Goal: Find specific page/section: Find specific page/section

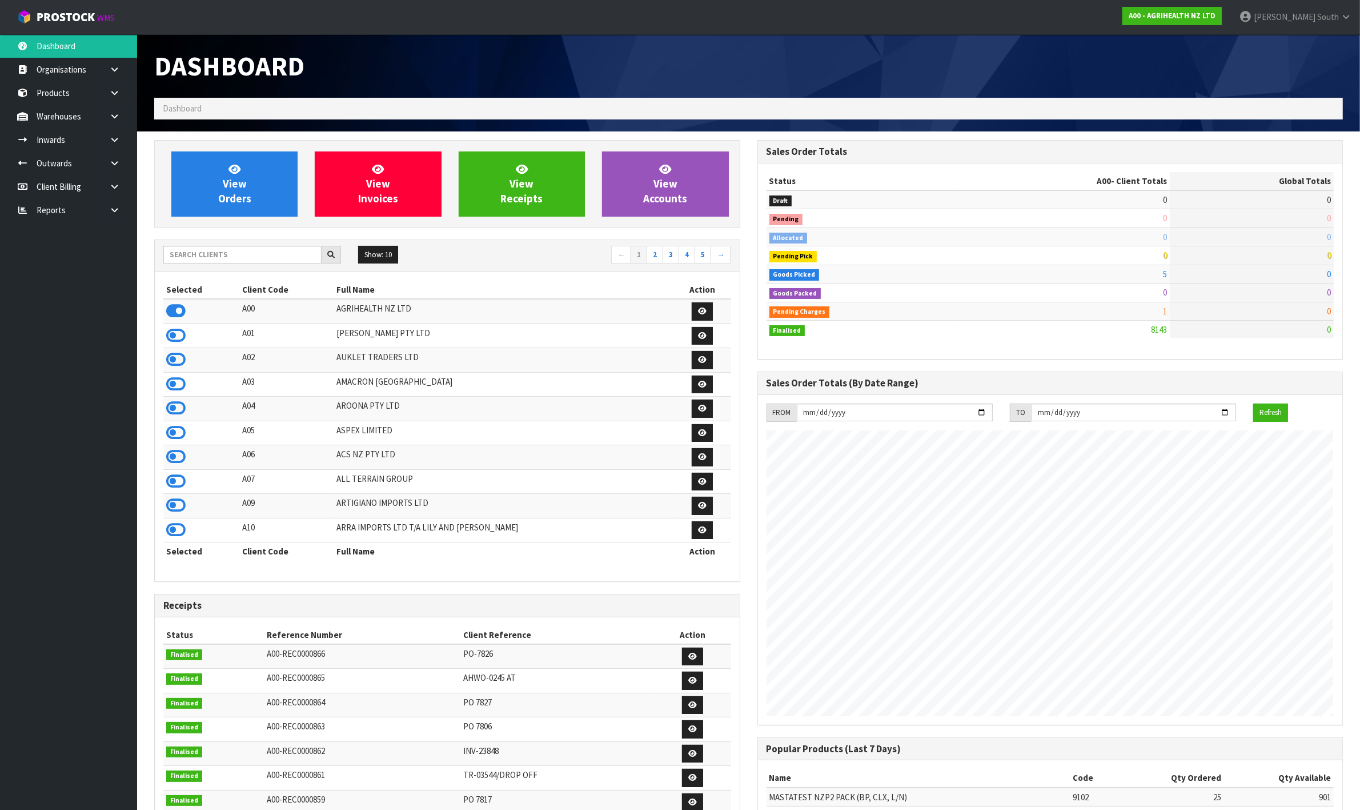
scroll to position [869, 603]
click at [223, 254] on input "text" at bounding box center [242, 255] width 158 height 18
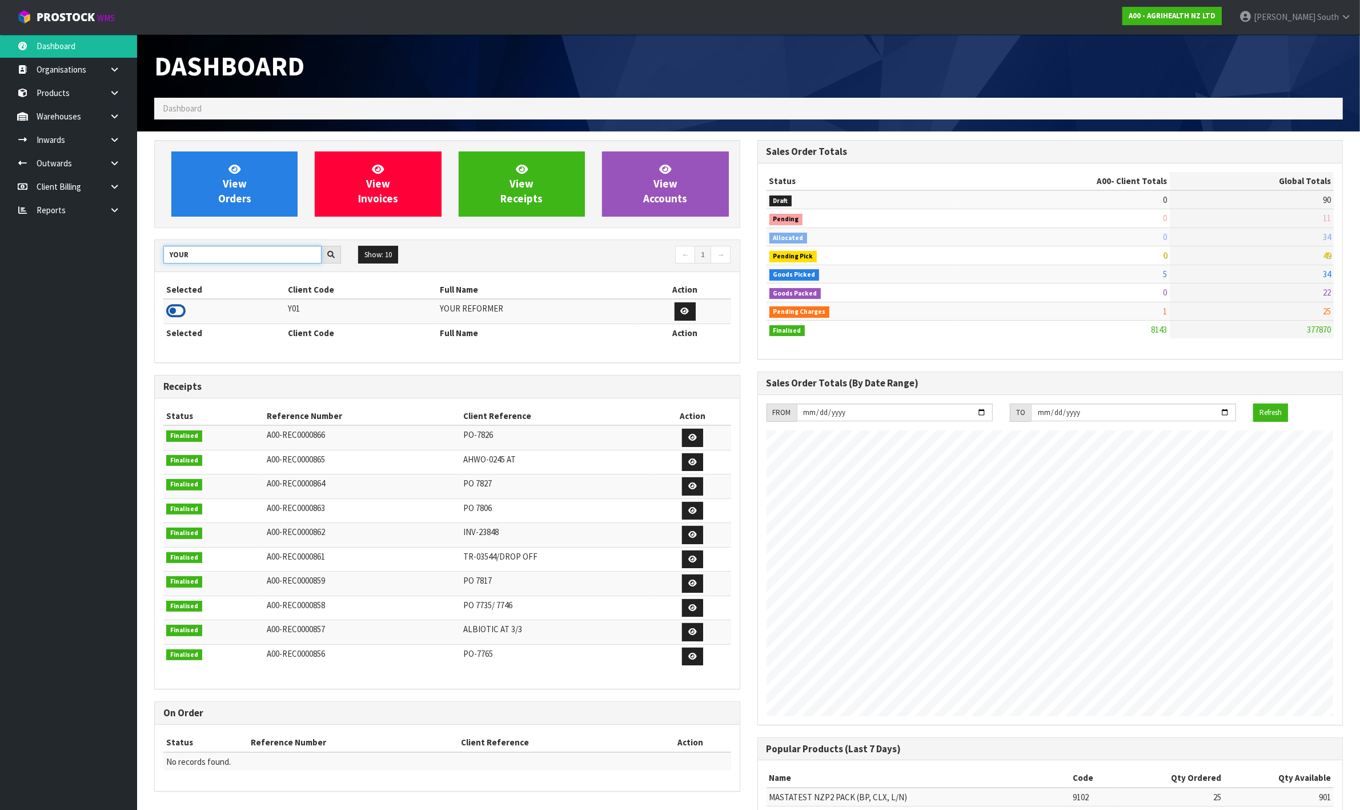
type input "YOUR"
click at [181, 309] on icon at bounding box center [175, 310] width 19 height 17
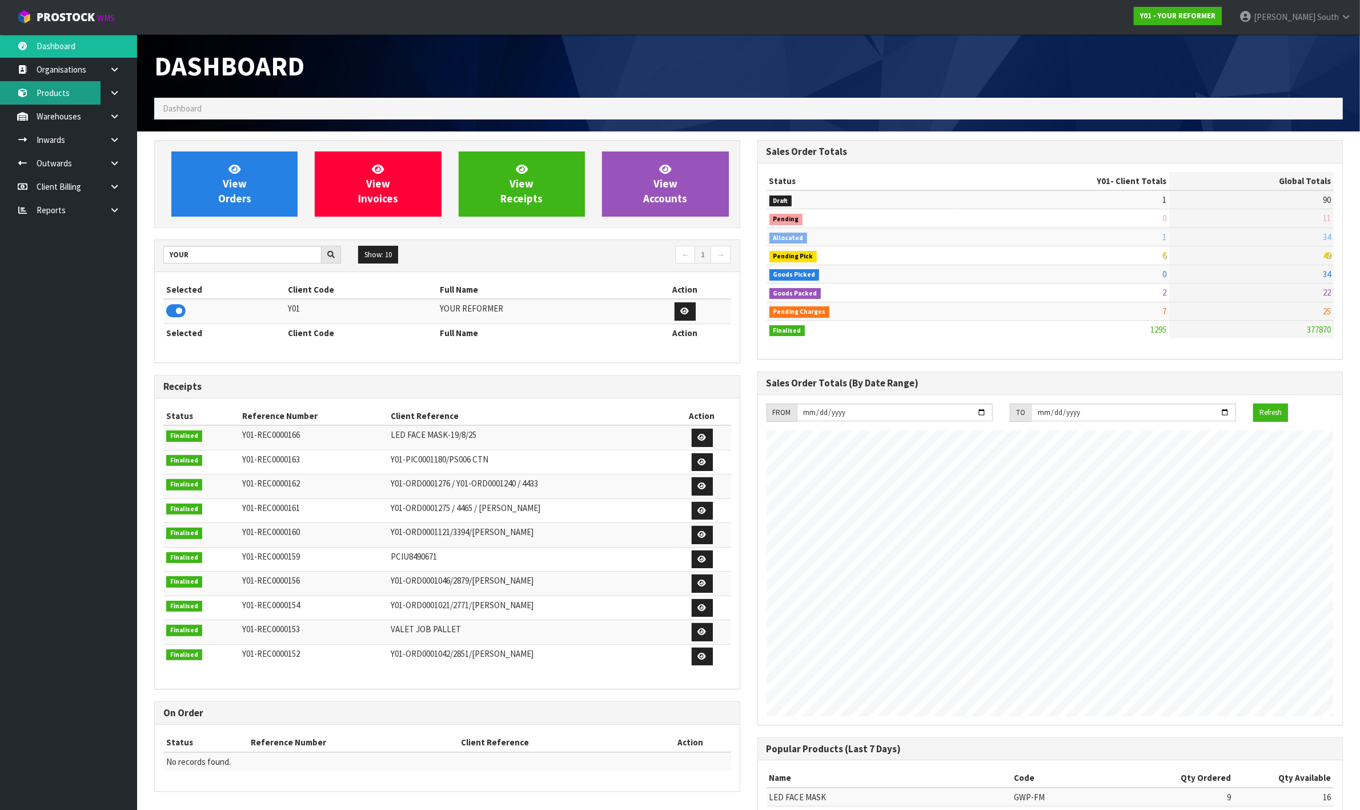
click at [75, 96] on link "Products" at bounding box center [68, 92] width 137 height 23
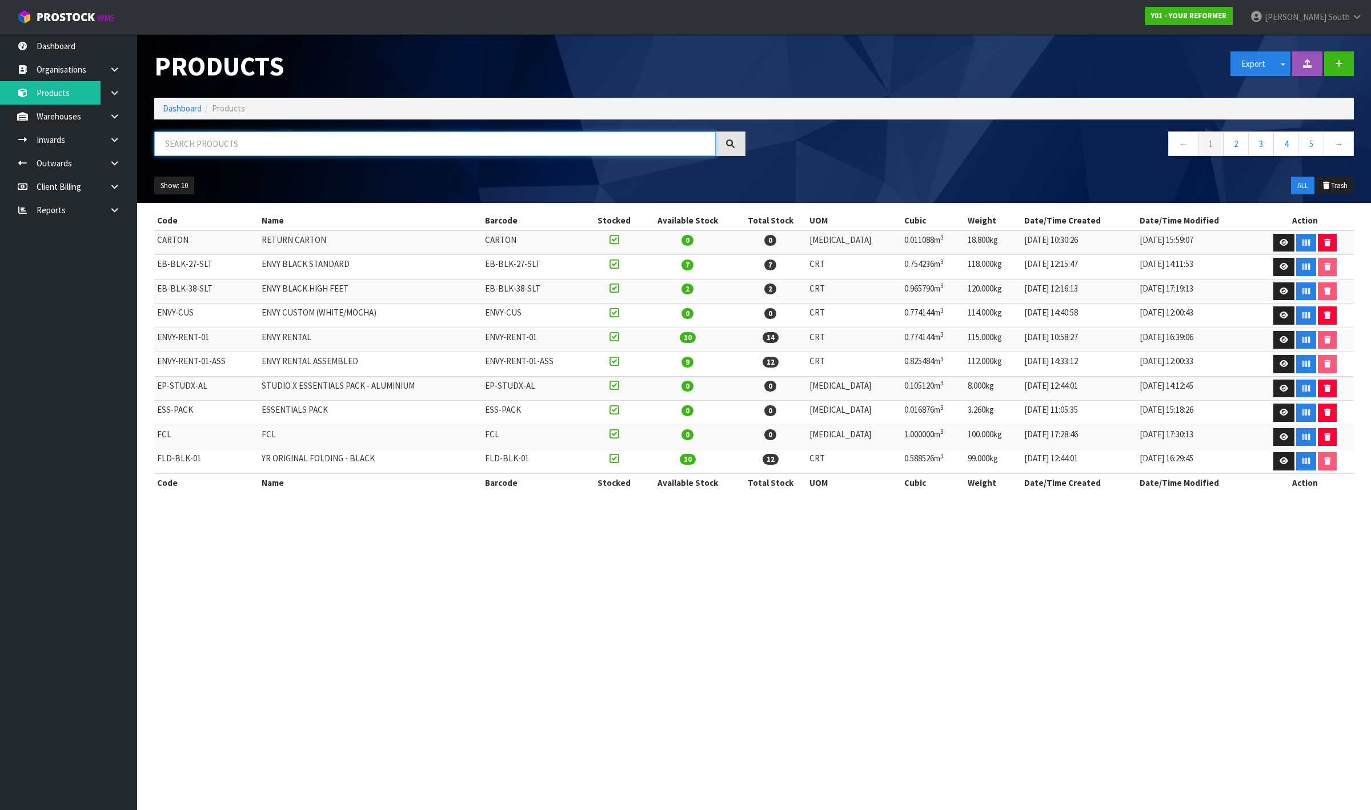
click at [259, 146] on input "text" at bounding box center [435, 143] width 562 height 25
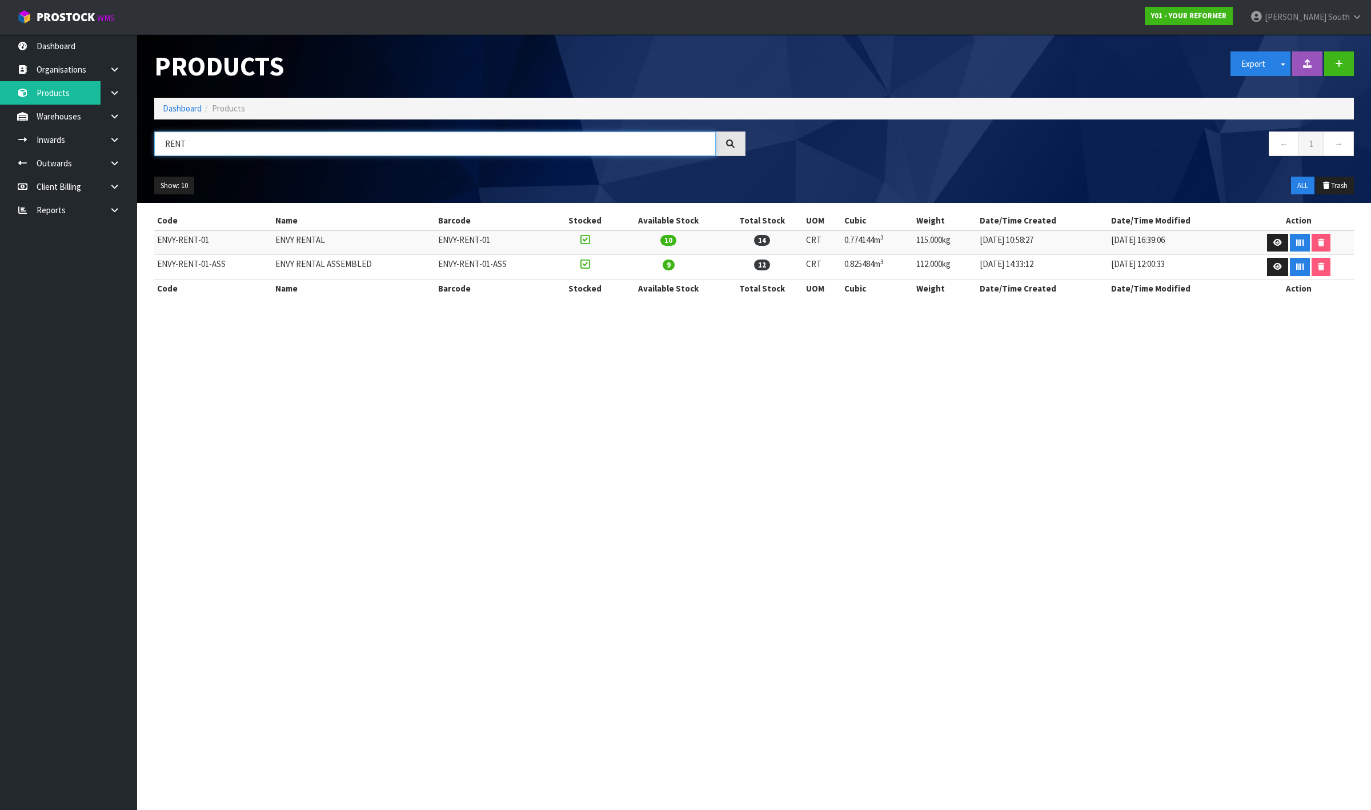
type input "RENT"
click at [467, 343] on section "Products Export Split button! SOH Summary Measurements Dangerous Goods Import P…" at bounding box center [685, 405] width 1371 height 810
drag, startPoint x: 435, startPoint y: 266, endPoint x: 510, endPoint y: 262, distance: 75.0
click at [510, 262] on tr "ENVY-RENT-01-ASS ENVY RENTAL ASSEMBLED ENVY-RENT-01-ASS 9 12 CRT 0.825484m 3 11…" at bounding box center [754, 267] width 1200 height 25
copy tr "ENVY-RENT-01-ASS"
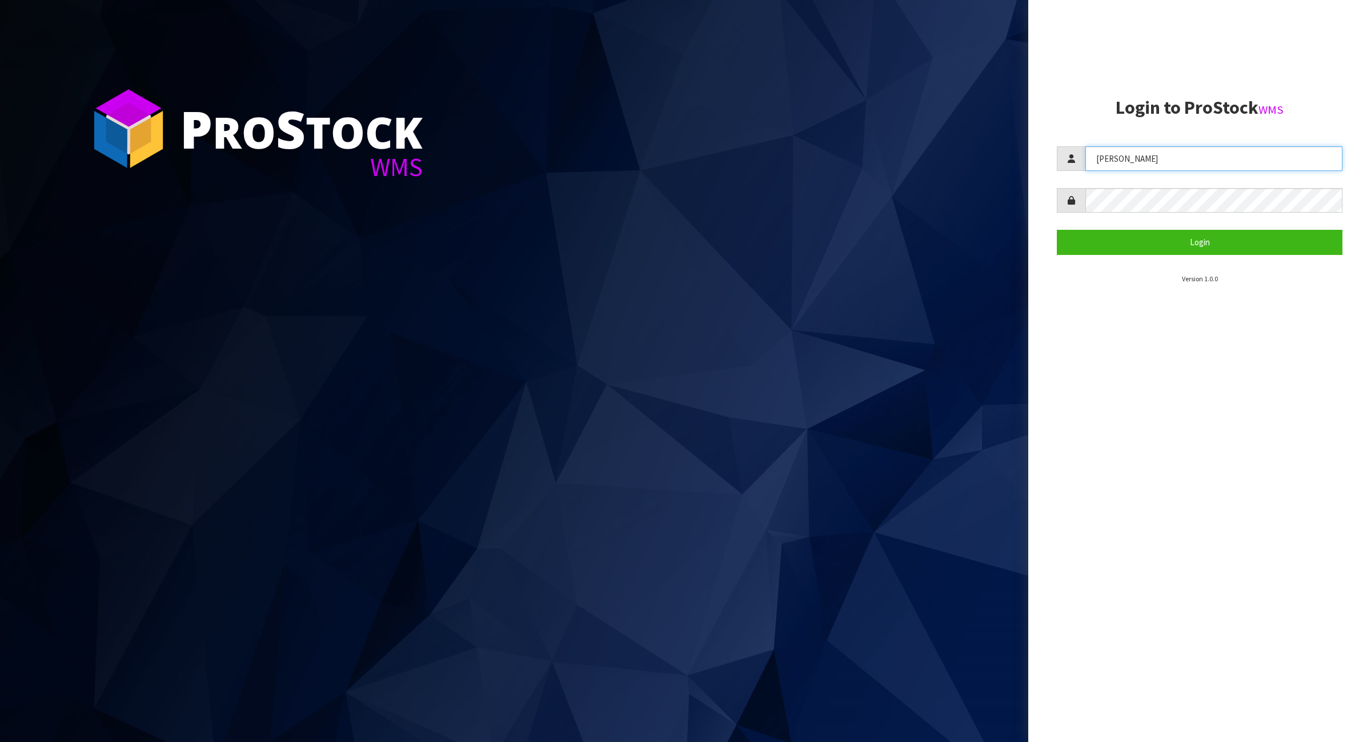
click at [1141, 157] on input "[PERSON_NAME]" at bounding box center [1214, 158] width 257 height 25
type input "[PERSON_NAME]"
click at [1134, 236] on button "Login" at bounding box center [1200, 242] width 286 height 25
